Goal: Browse casually

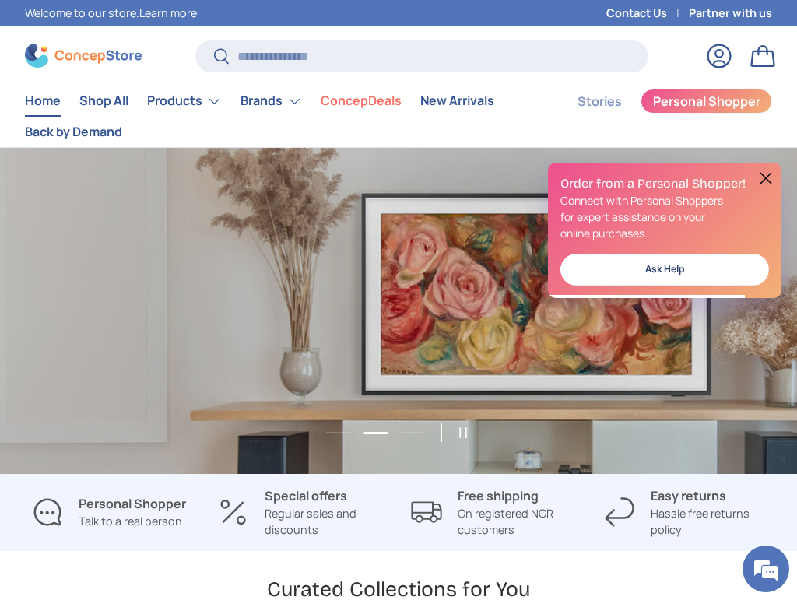
scroll to position [0, 797]
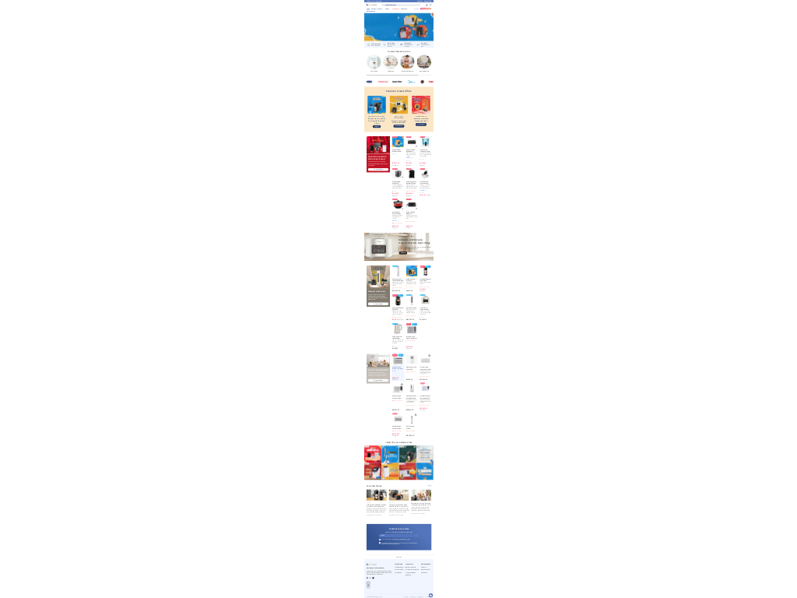
scroll to position [0, 797]
